Goal: Task Accomplishment & Management: Manage account settings

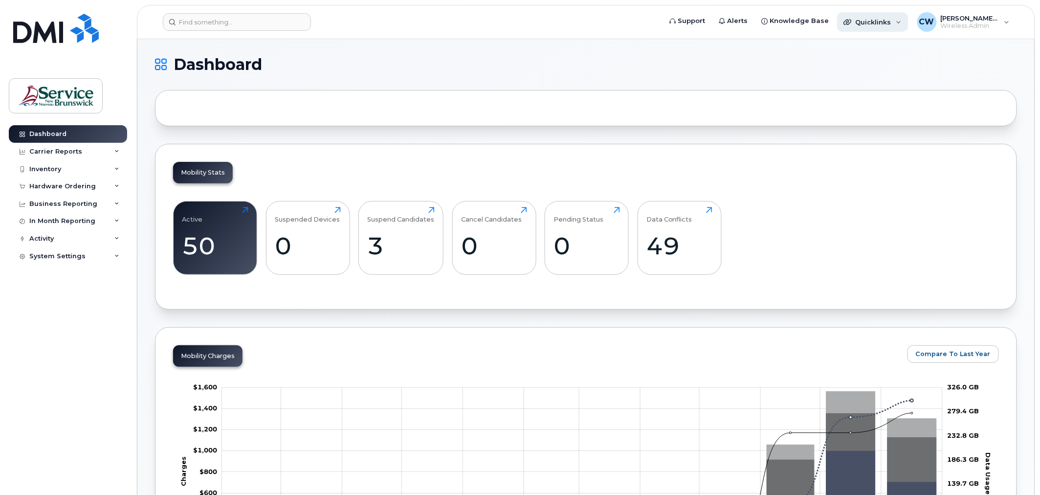
click at [904, 25] on div "Quicklinks" at bounding box center [872, 22] width 71 height 20
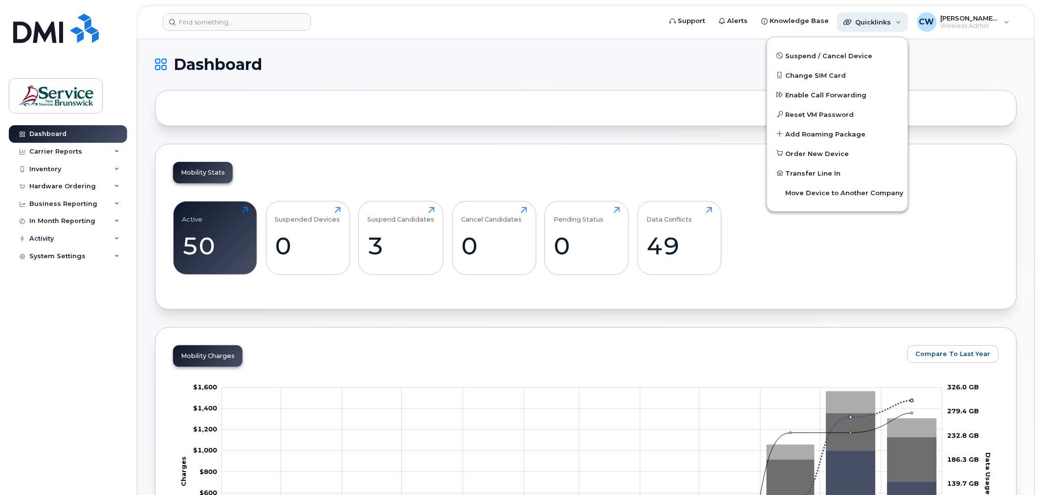
click at [904, 25] on div "Quicklinks" at bounding box center [872, 22] width 71 height 20
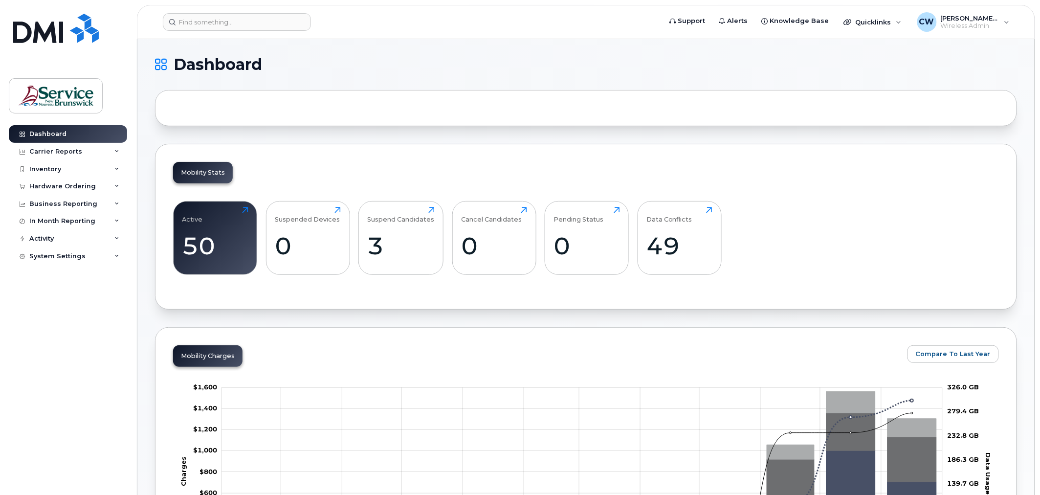
click at [983, 10] on header "Support Alerts Knowledge Base Quicklinks Suspend / Cancel Device Change SIM Car…" at bounding box center [586, 22] width 898 height 34
click at [981, 31] on div "[PERSON_NAME] [PERSON_NAME] (LEG) Wireless Admin English Français Adjust Accoun…" at bounding box center [963, 22] width 108 height 22
click at [1009, 23] on div "CW [PERSON_NAME] (LEG) Wireless Admin" at bounding box center [963, 22] width 106 height 20
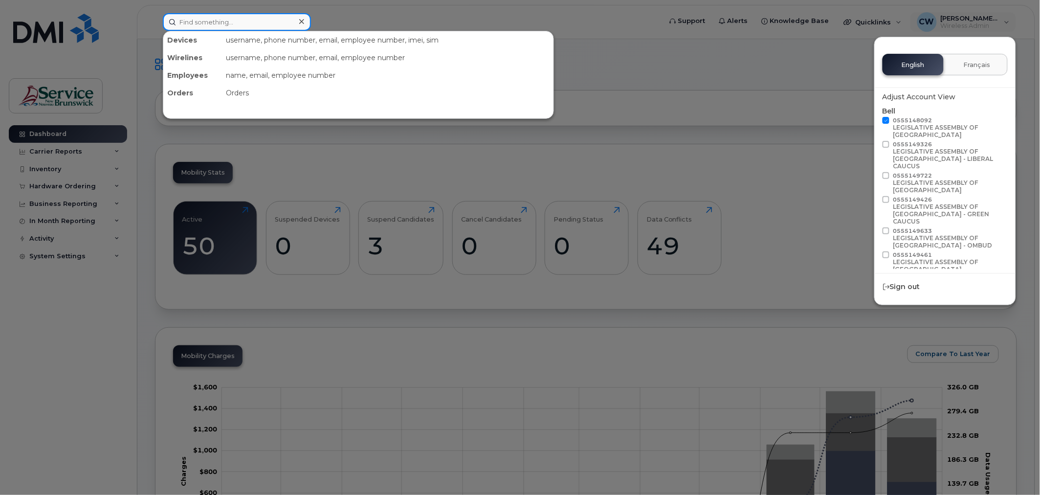
click at [235, 26] on input at bounding box center [237, 22] width 148 height 18
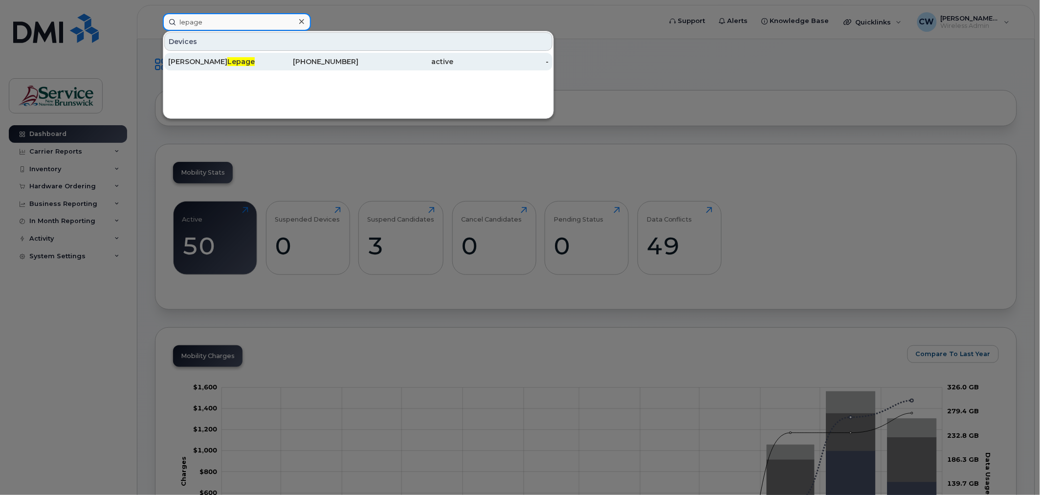
type input "lepage"
click at [234, 61] on div "[PERSON_NAME]" at bounding box center [215, 62] width 95 height 10
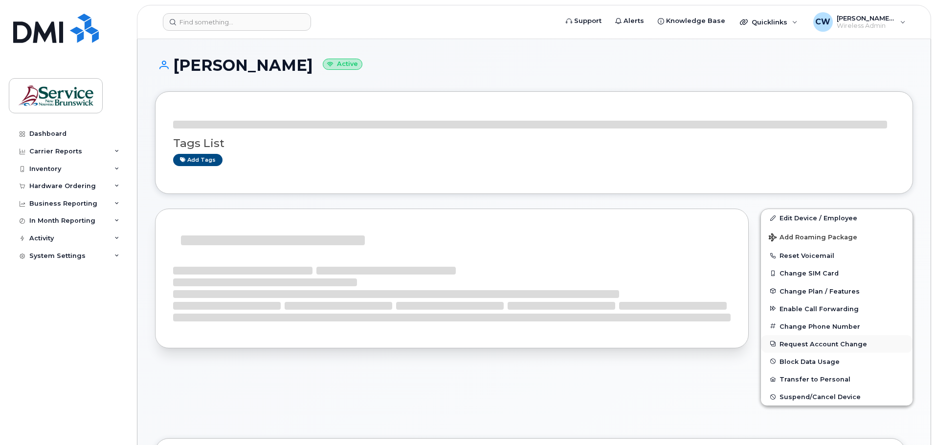
click at [796, 343] on button "Request Account Change" at bounding box center [837, 344] width 152 height 18
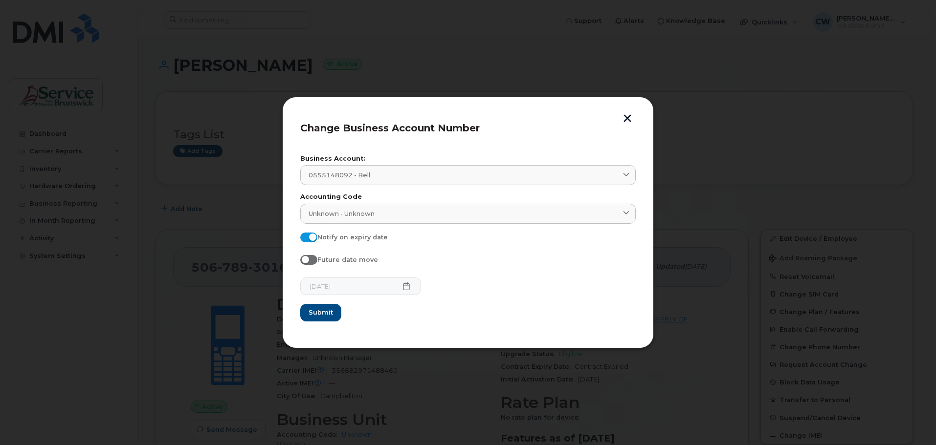
drag, startPoint x: 407, startPoint y: 175, endPoint x: 250, endPoint y: 173, distance: 157.4
click at [250, 173] on div "Change Business Account Number Business Account: 0555148092 - Bell 0555148092 -…" at bounding box center [468, 222] width 936 height 445
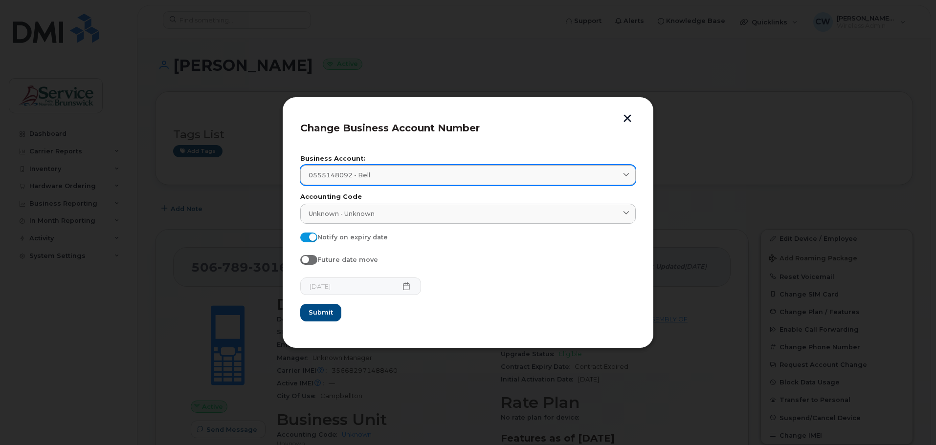
click at [345, 173] on span "0555148092 - Bell" at bounding box center [339, 175] width 62 height 9
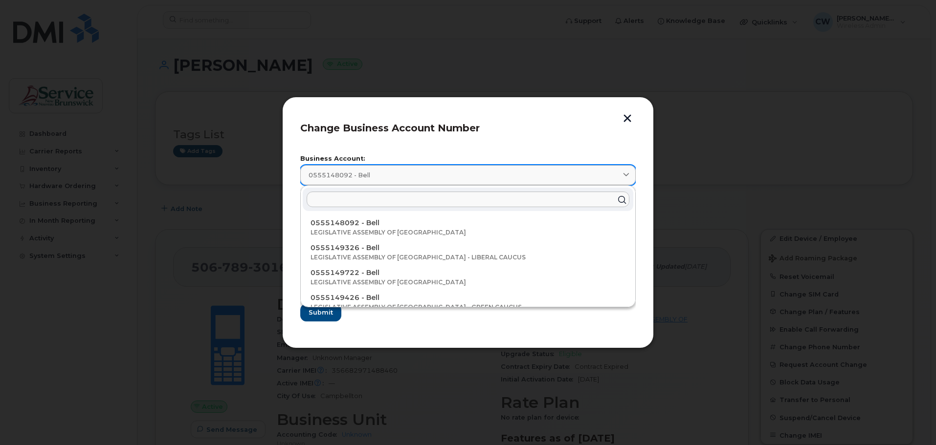
click at [400, 176] on div "0555148092 - Bell" at bounding box center [467, 175] width 319 height 9
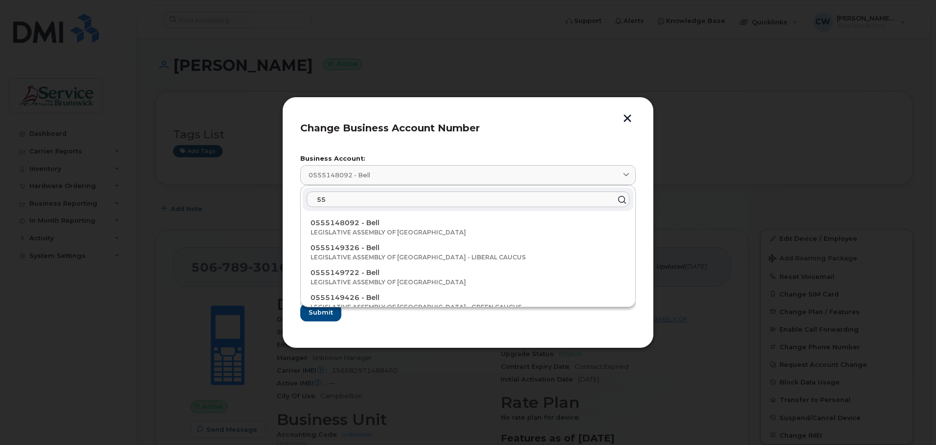
type input "5"
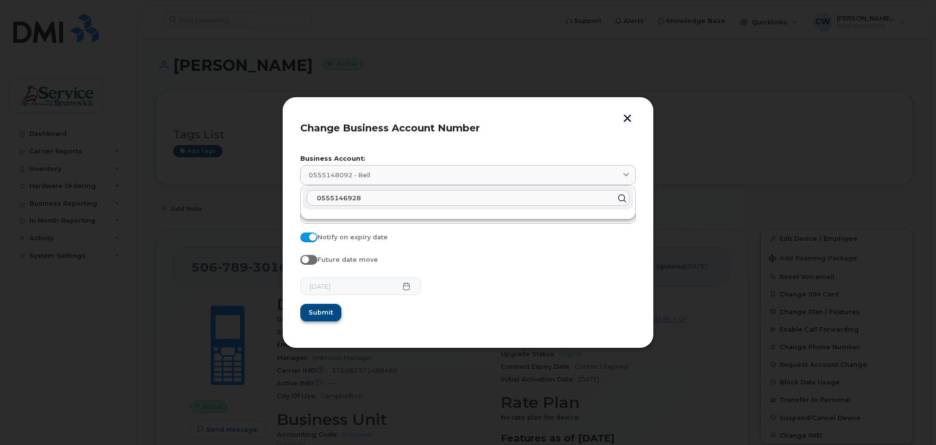
type input "0555146928"
click at [316, 311] on span "Submit" at bounding box center [320, 312] width 24 height 9
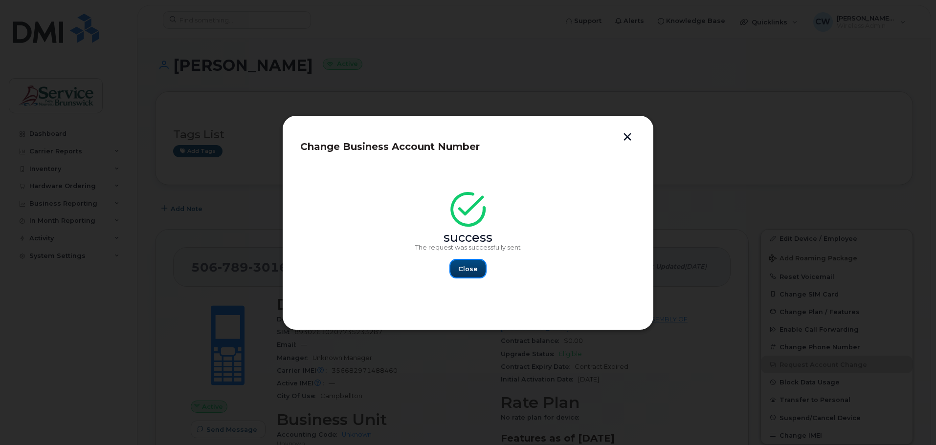
click at [474, 265] on span "Close" at bounding box center [468, 268] width 20 height 9
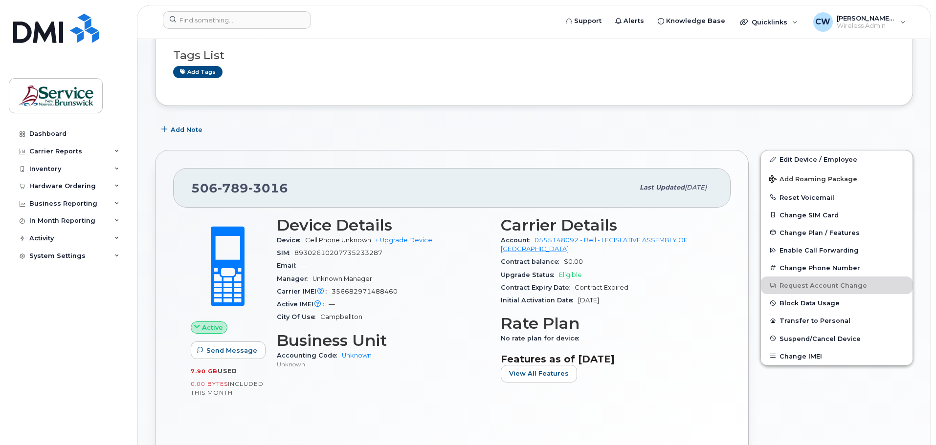
scroll to position [98, 0]
